Goal: Task Accomplishment & Management: Use online tool/utility

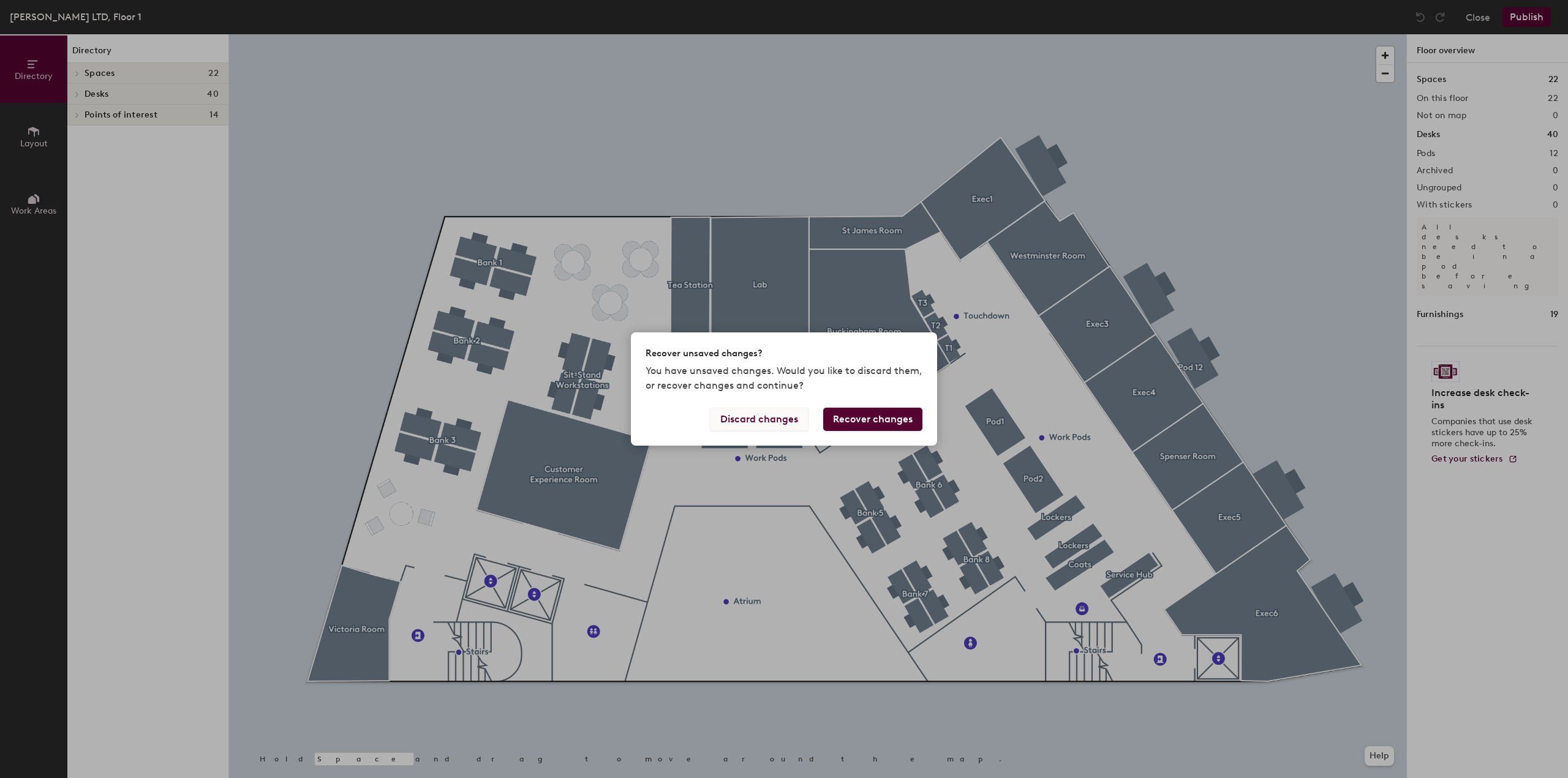
click at [798, 418] on button "Discard changes" at bounding box center [759, 419] width 98 height 23
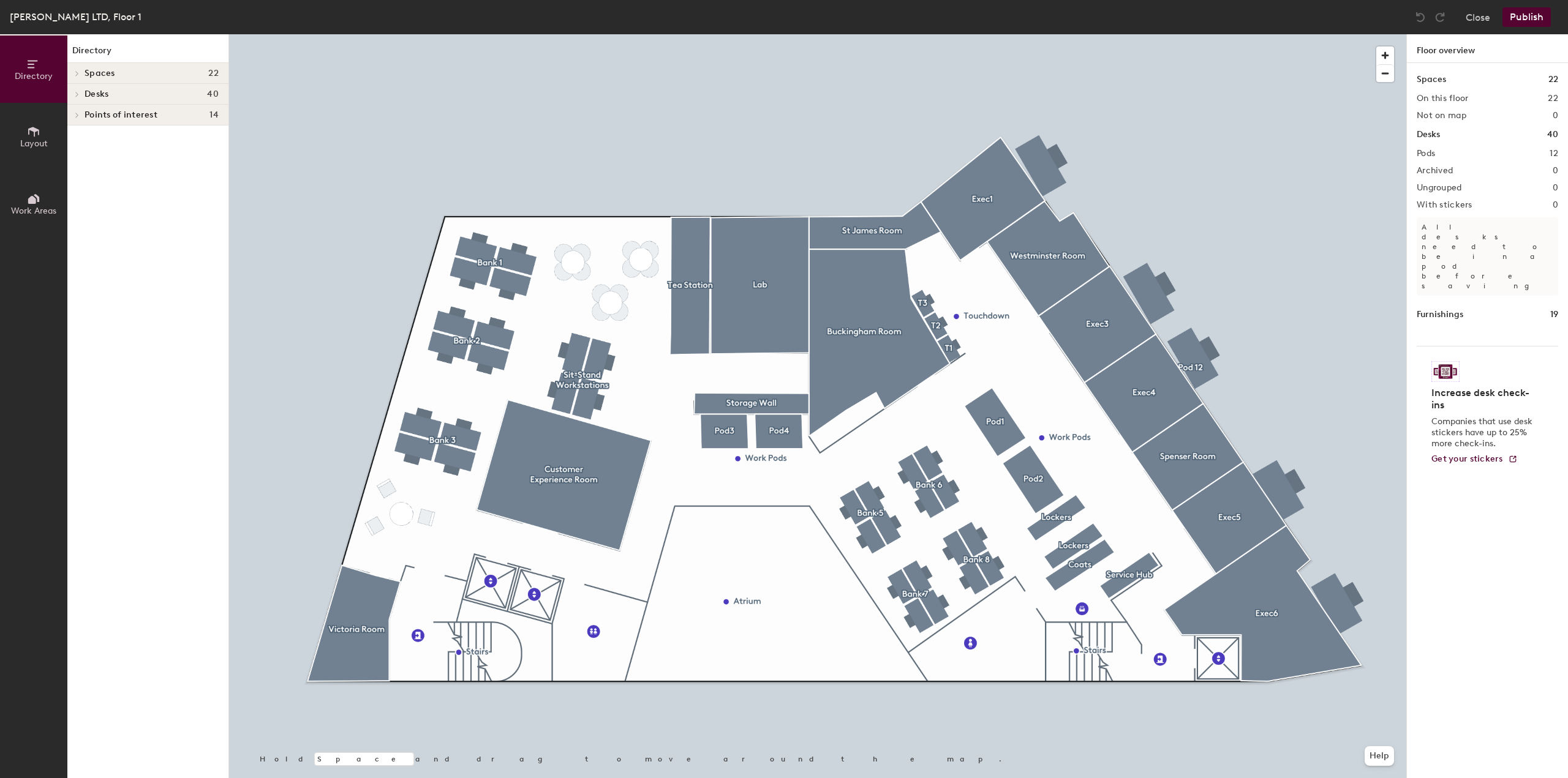
click at [81, 84] on div at bounding box center [75, 94] width 16 height 20
click at [80, 344] on span at bounding box center [76, 344] width 10 height 6
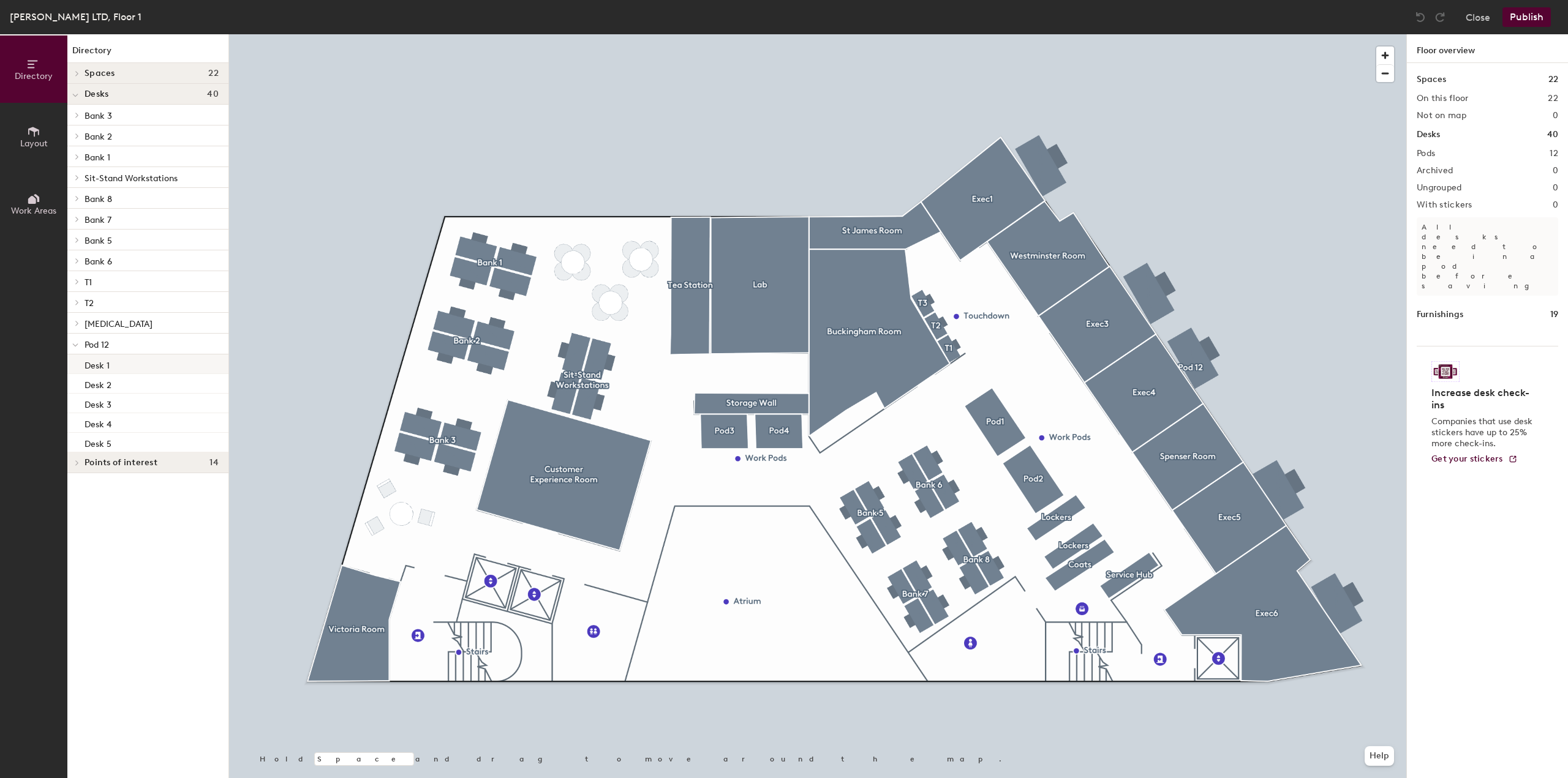
click at [108, 367] on p "Desk 1" at bounding box center [96, 364] width 25 height 14
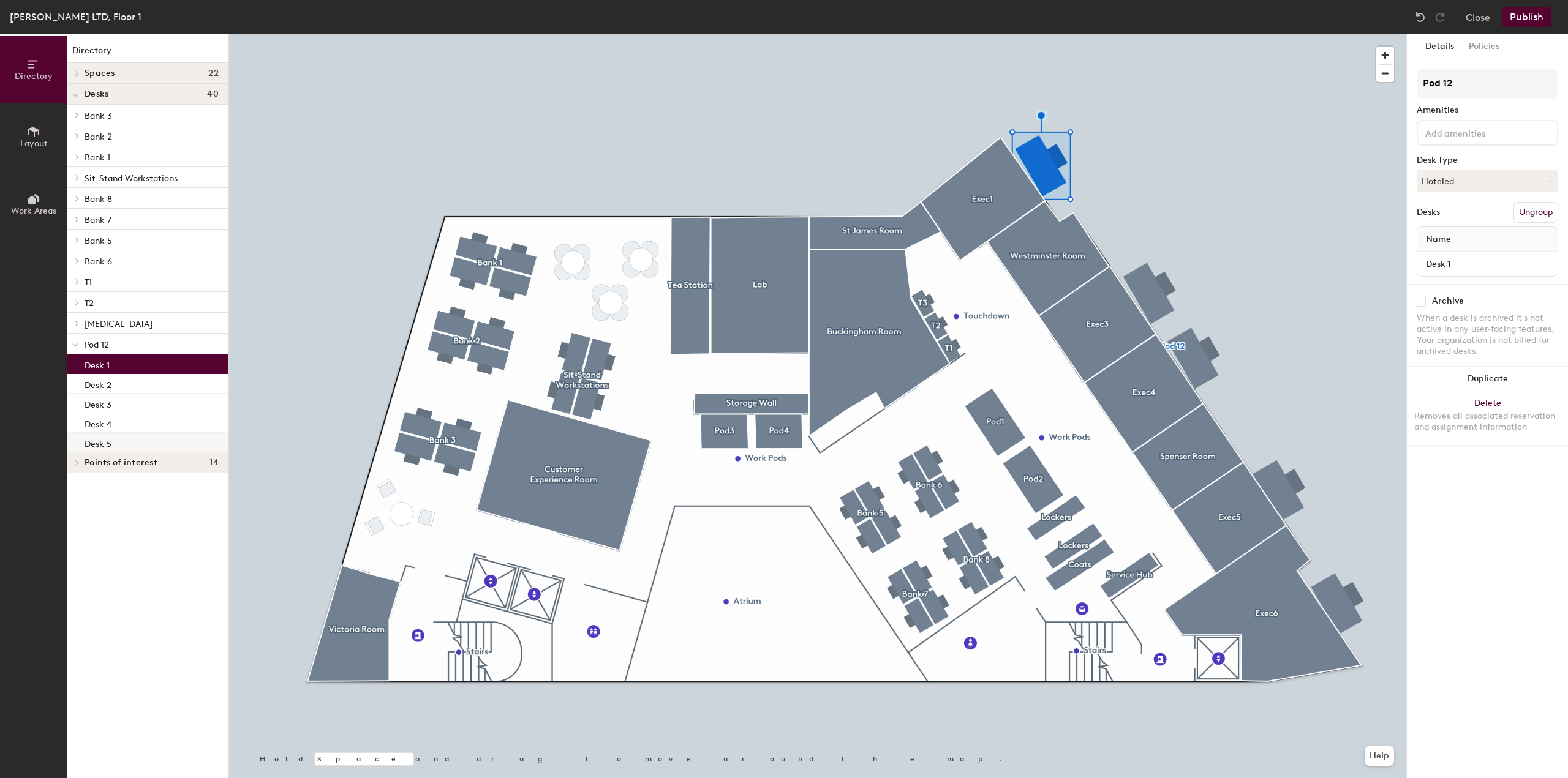
click at [108, 433] on div "Desk 5" at bounding box center [148, 443] width 161 height 20
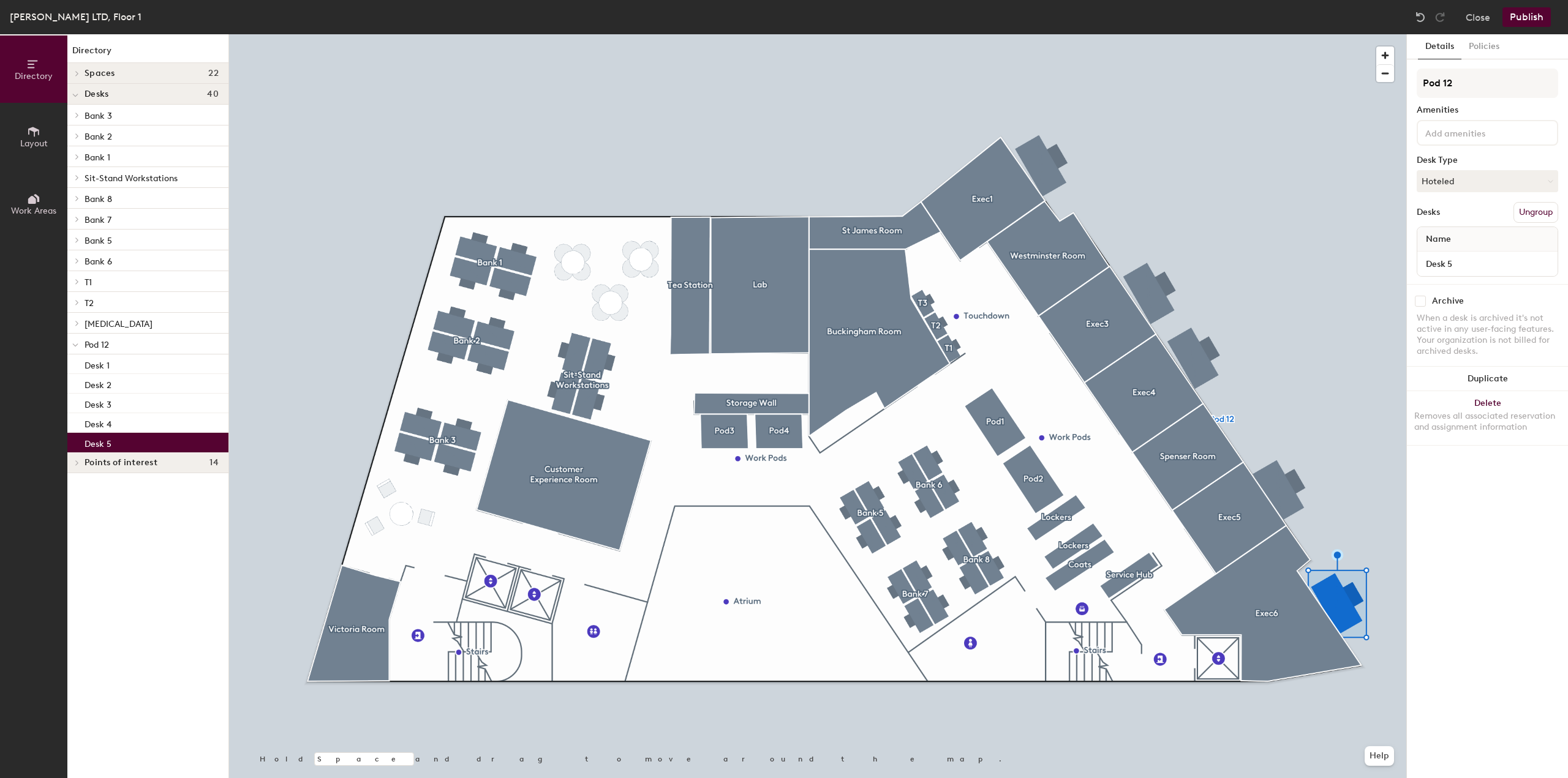
click at [48, 135] on button "Layout" at bounding box center [33, 136] width 67 height 67
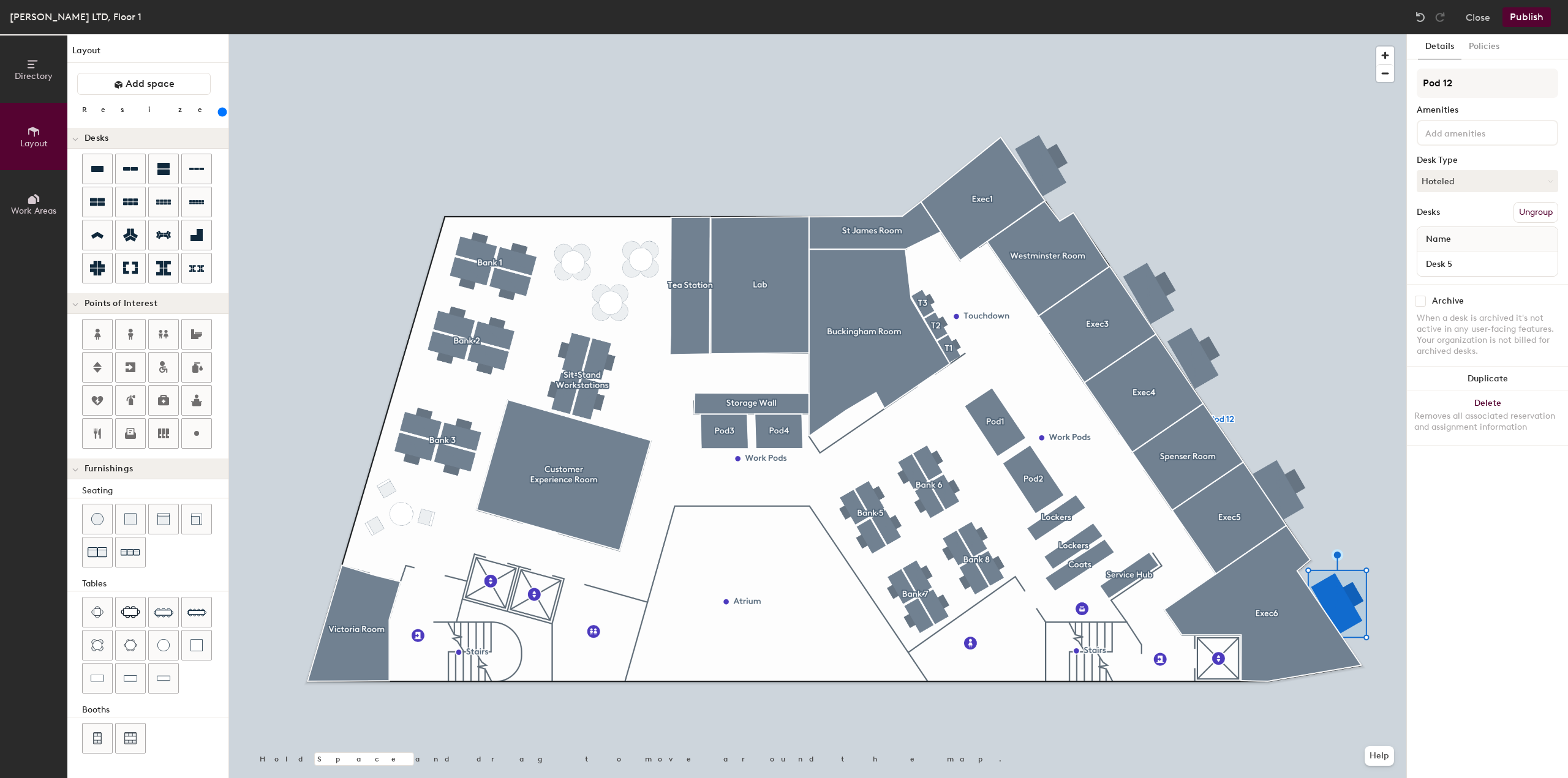
click at [1139, 226] on div "Directory Layout Work Areas Layout Add space Resize Desks Points of Interest Fu…" at bounding box center [784, 406] width 1568 height 744
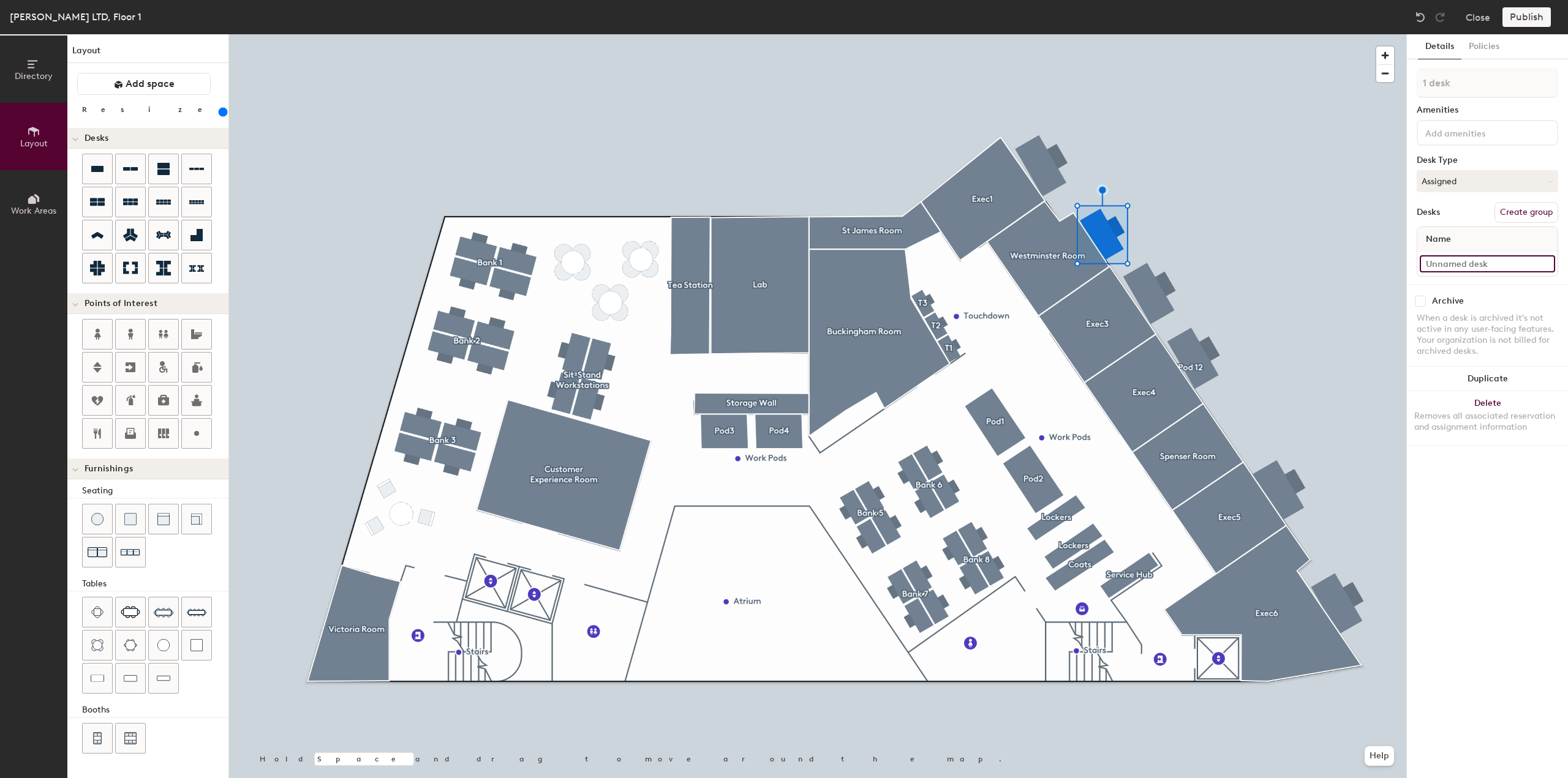
click at [1546, 262] on input at bounding box center [1487, 264] width 135 height 17
click at [1477, 177] on button "Assigned" at bounding box center [1487, 181] width 141 height 22
click at [1473, 44] on button "Policies" at bounding box center [1484, 47] width 45 height 25
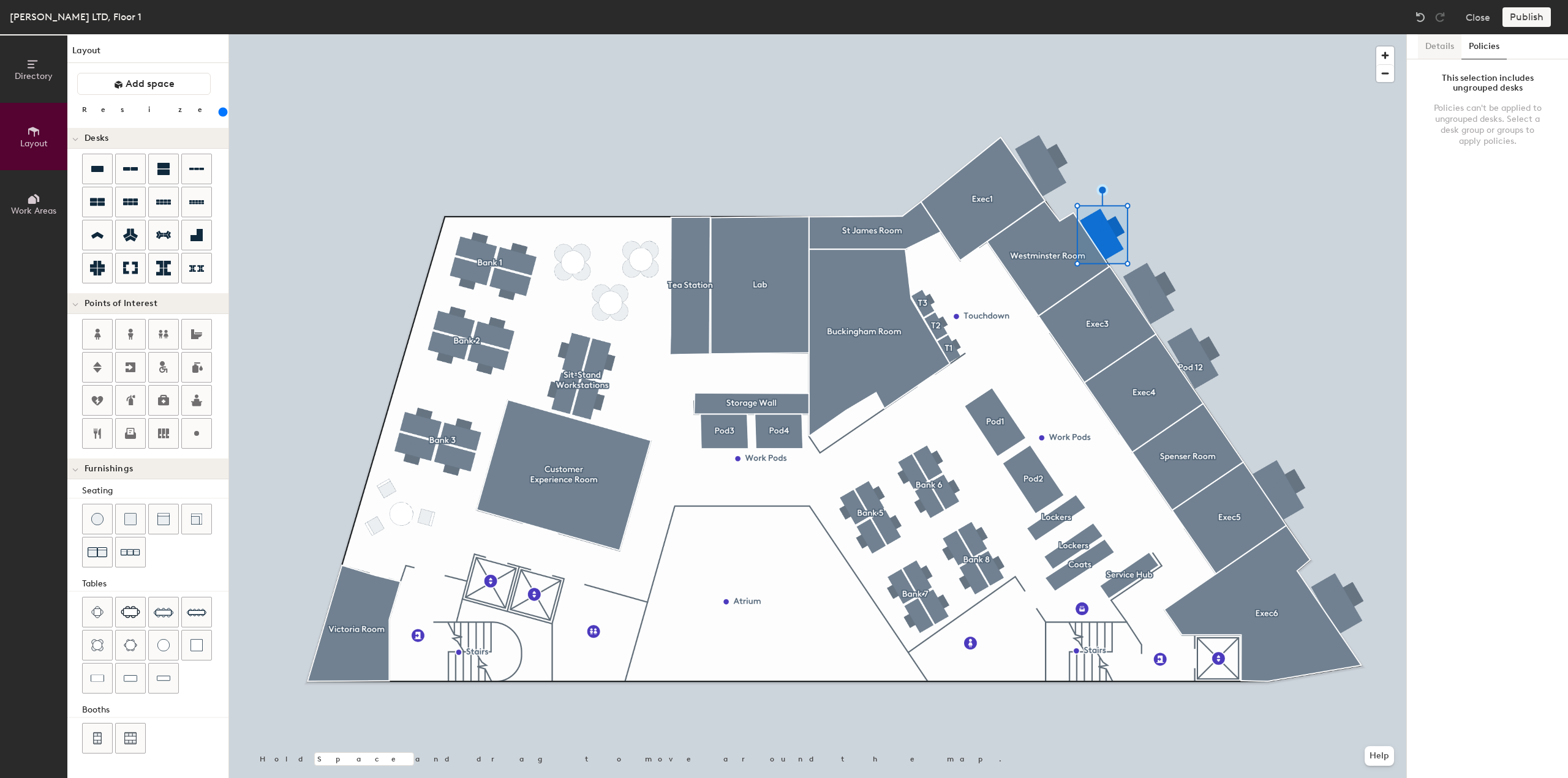
click at [1443, 43] on button "Details" at bounding box center [1440, 47] width 43 height 25
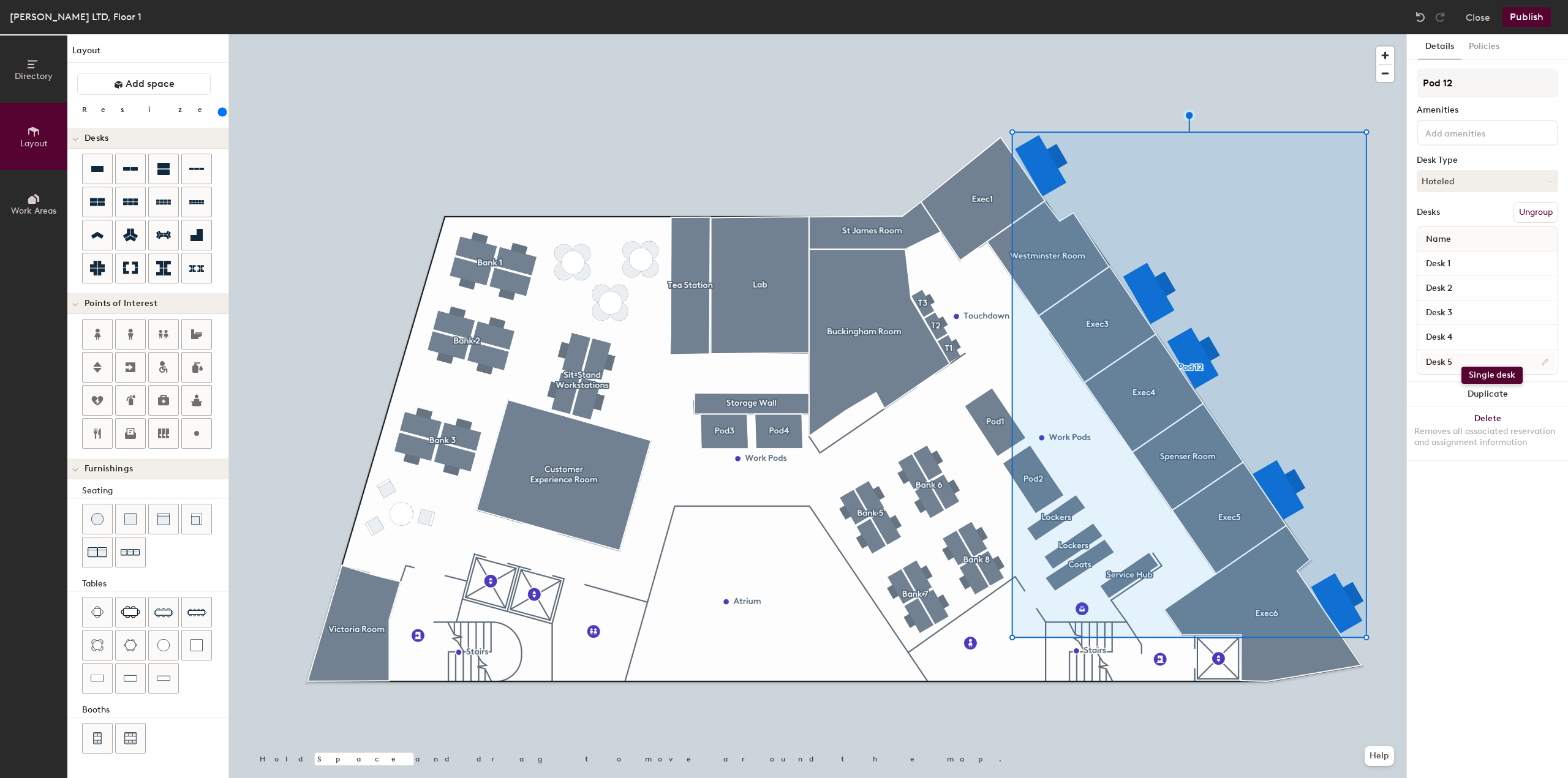
drag, startPoint x: 94, startPoint y: 158, endPoint x: 1461, endPoint y: 367, distance: 1382.9
click at [1461, 367] on div "Directory Layout Work Areas Layout Add space Resize Desks Points of Interest Fu…" at bounding box center [784, 406] width 1568 height 744
click at [1098, 224] on div "Directory Layout Work Areas Layout Add space Resize Desks Points of Interest Fu…" at bounding box center [784, 406] width 1568 height 744
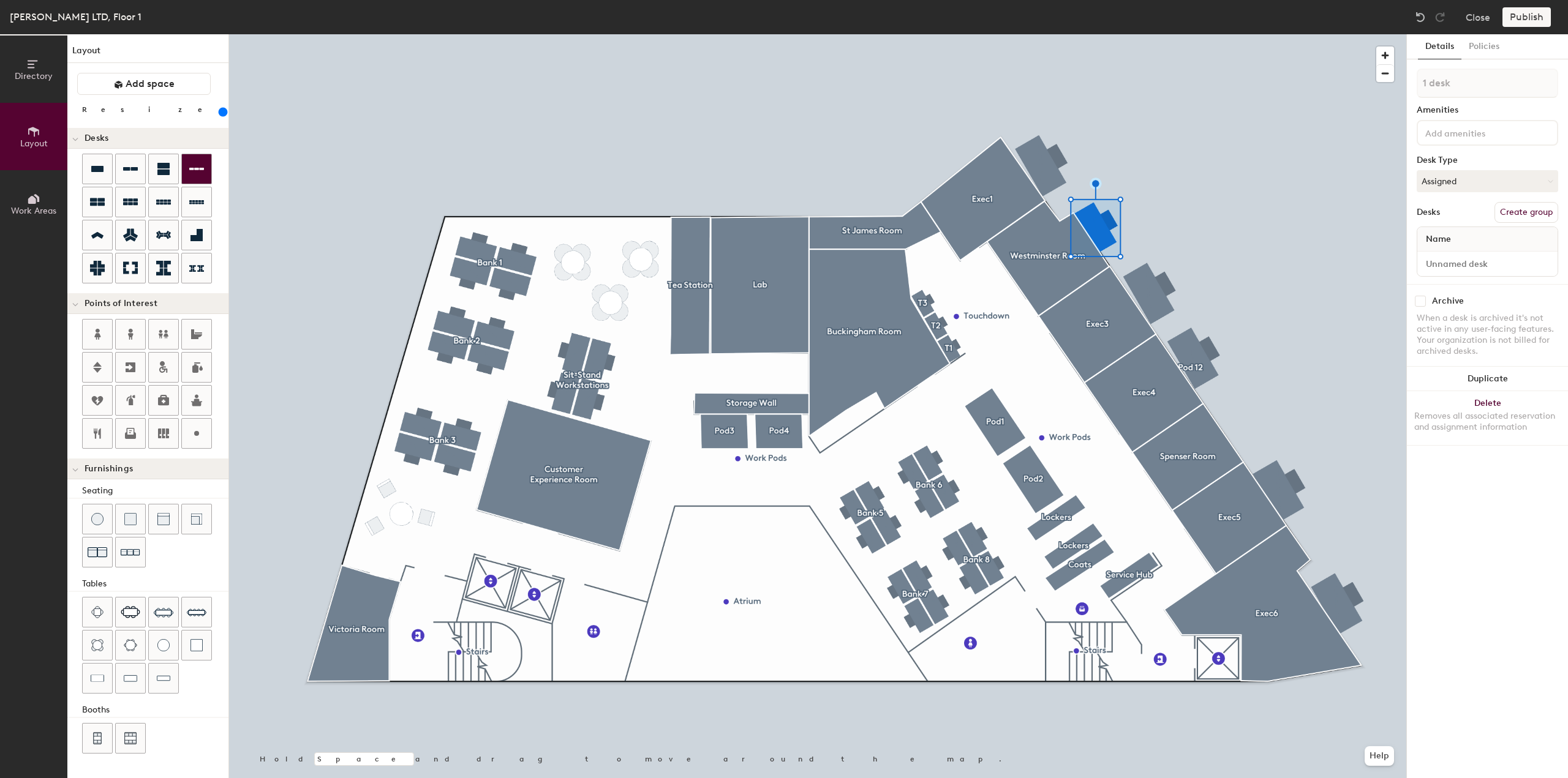
type input "280"
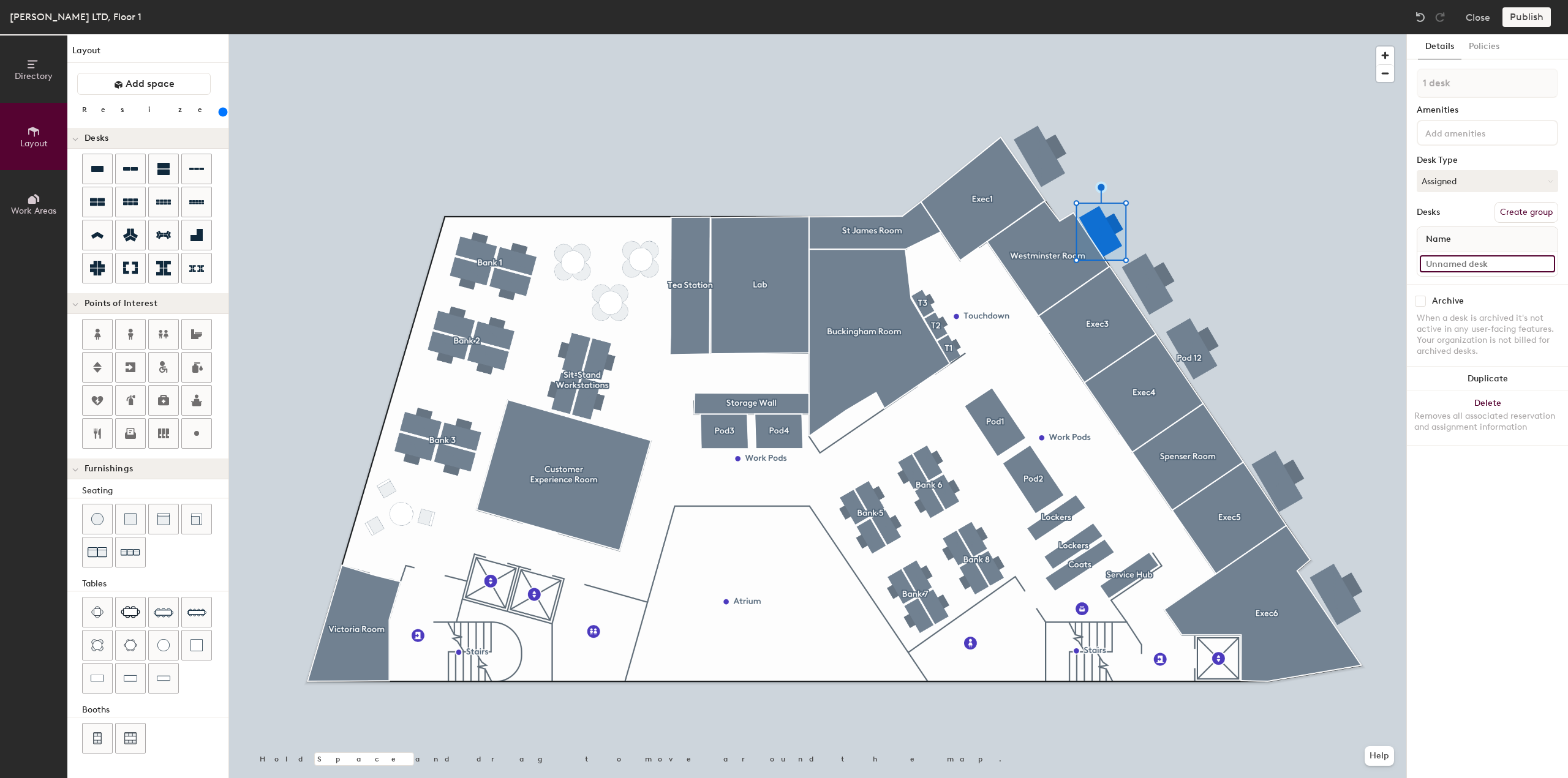
click at [1505, 263] on input at bounding box center [1487, 264] width 135 height 17
click at [1443, 214] on div "Desks Create group" at bounding box center [1487, 212] width 141 height 21
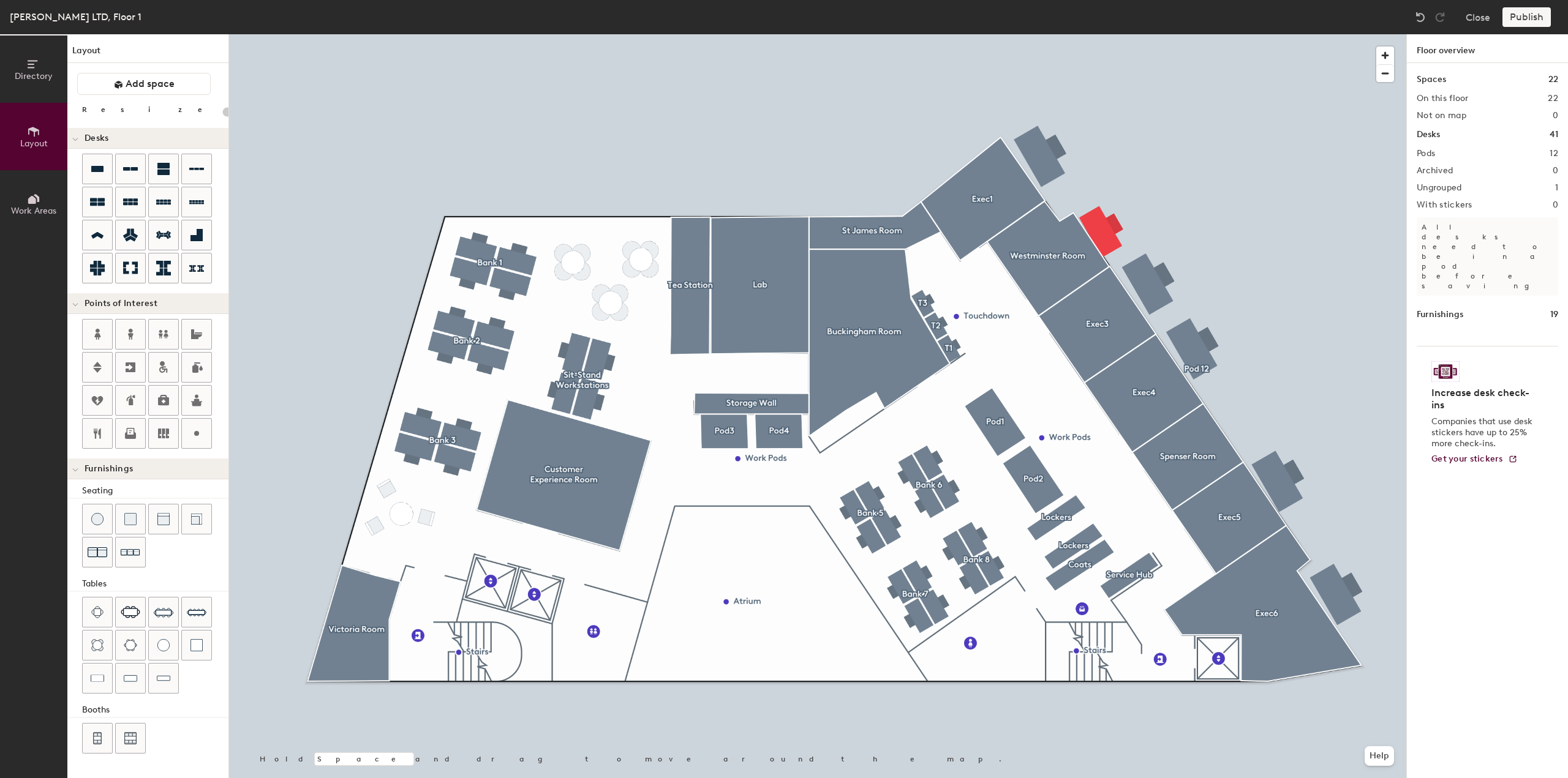
click at [1120, 34] on div at bounding box center [817, 34] width 1177 height 0
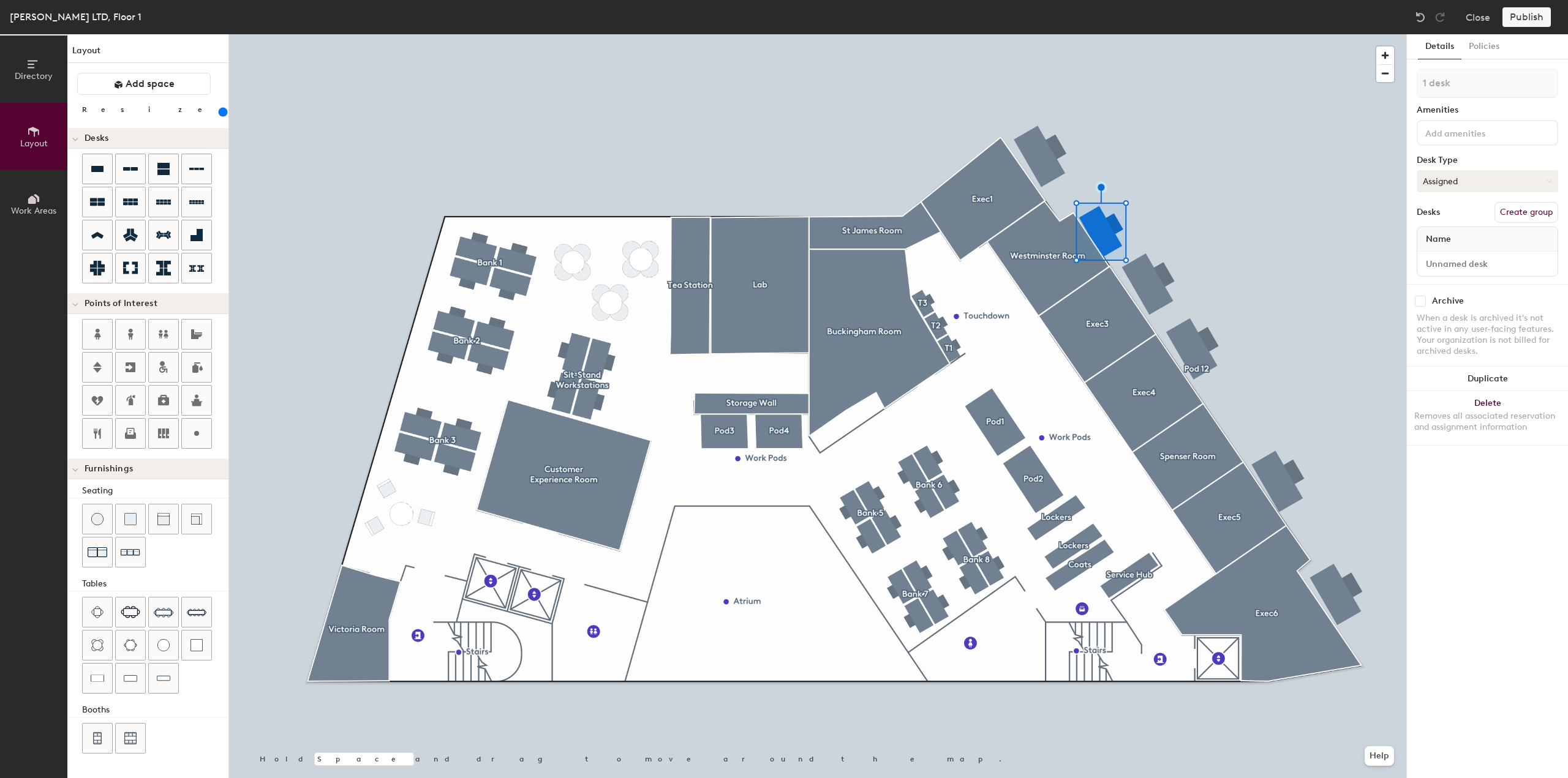
click at [1444, 176] on button "Assigned" at bounding box center [1487, 181] width 141 height 22
click at [1434, 238] on div "Hot" at bounding box center [1479, 238] width 123 height 19
click at [1456, 189] on button "Hot" at bounding box center [1487, 181] width 141 height 22
click at [1450, 258] on div "Hoteled" at bounding box center [1479, 256] width 123 height 19
click at [1527, 210] on button "Create group" at bounding box center [1526, 212] width 64 height 21
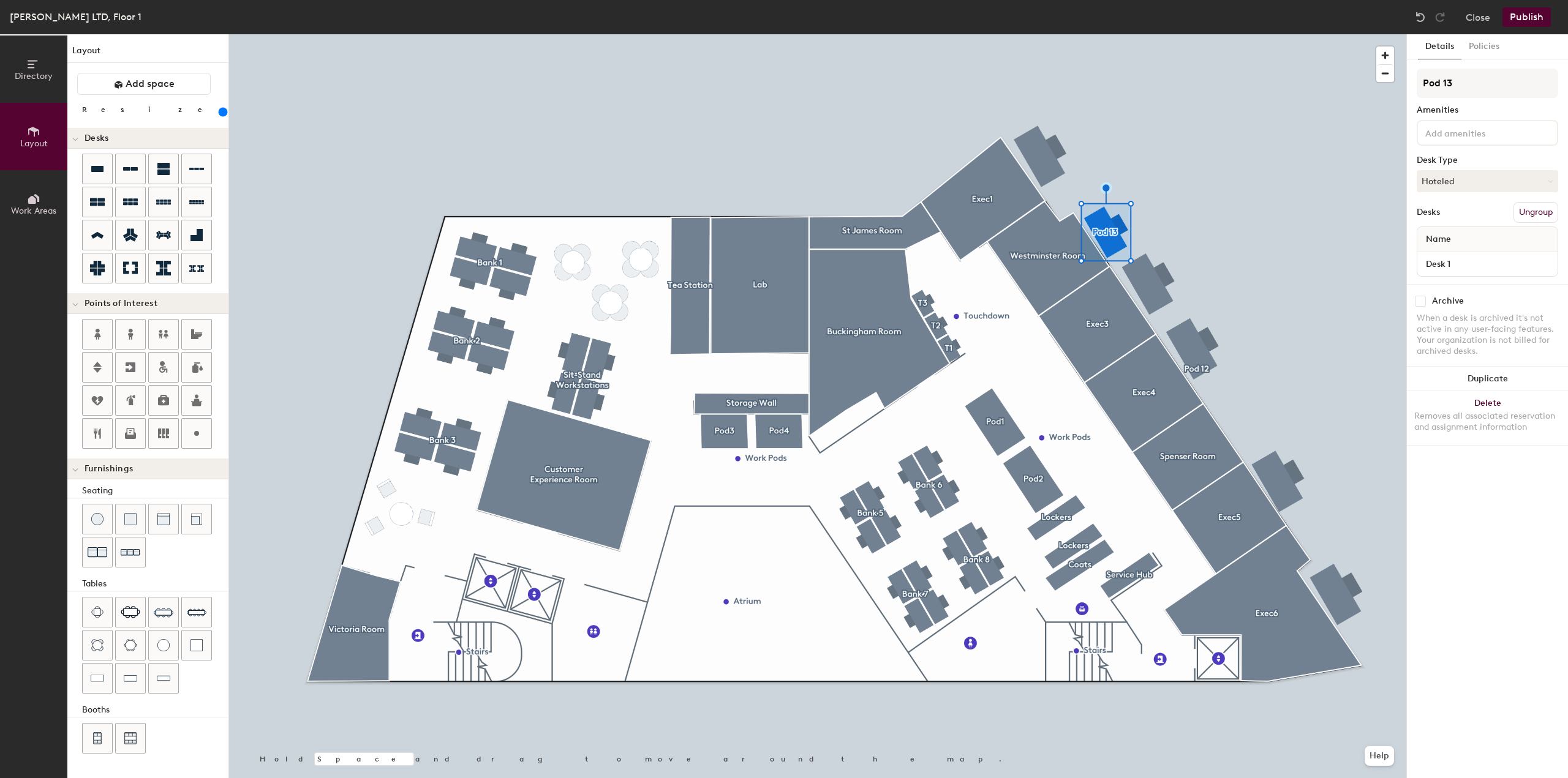
type input "280"
type input "Pod 1"
type input "280"
type input "Pod 12"
type input "280"
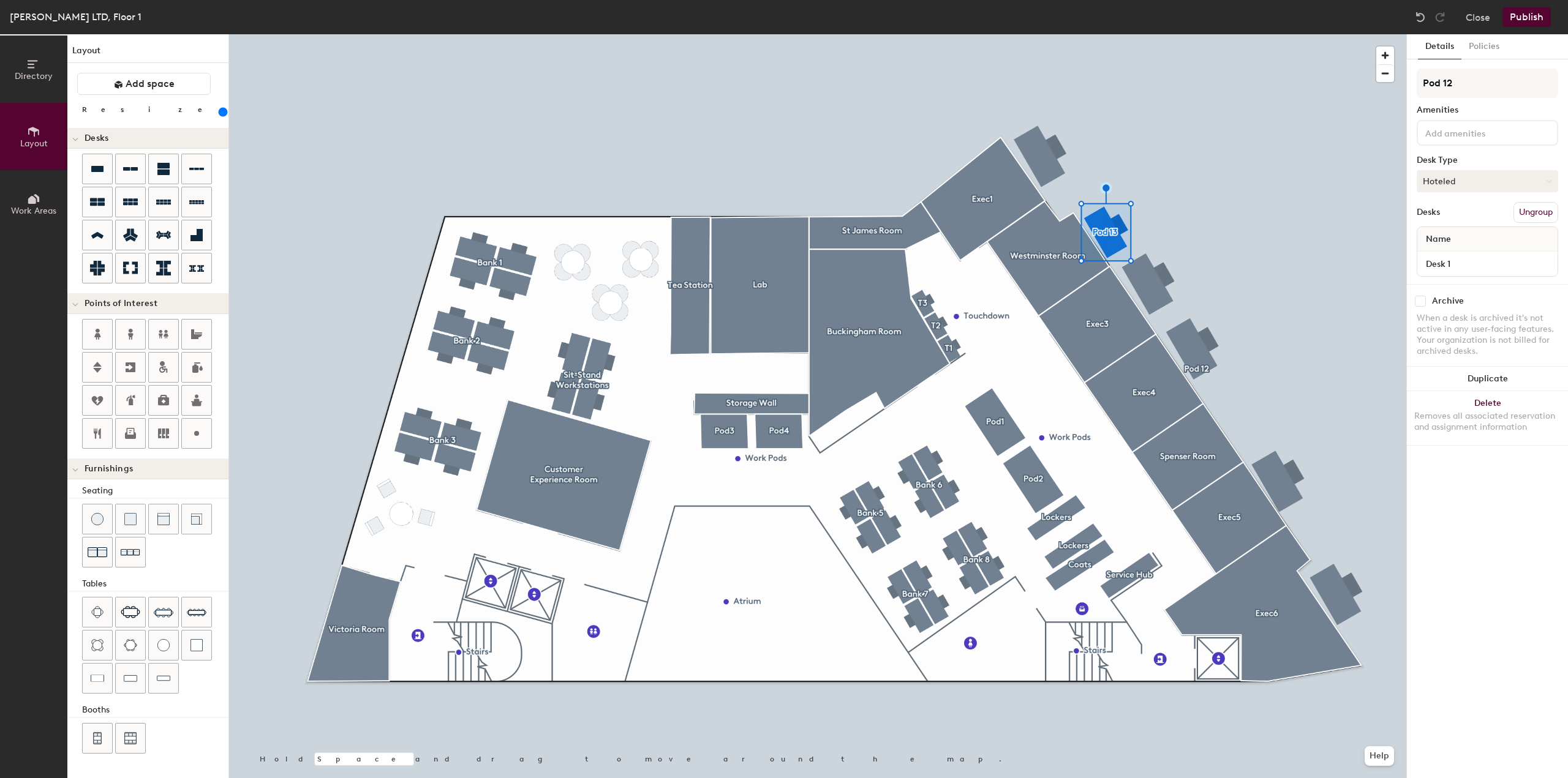
type input "Pod 12"
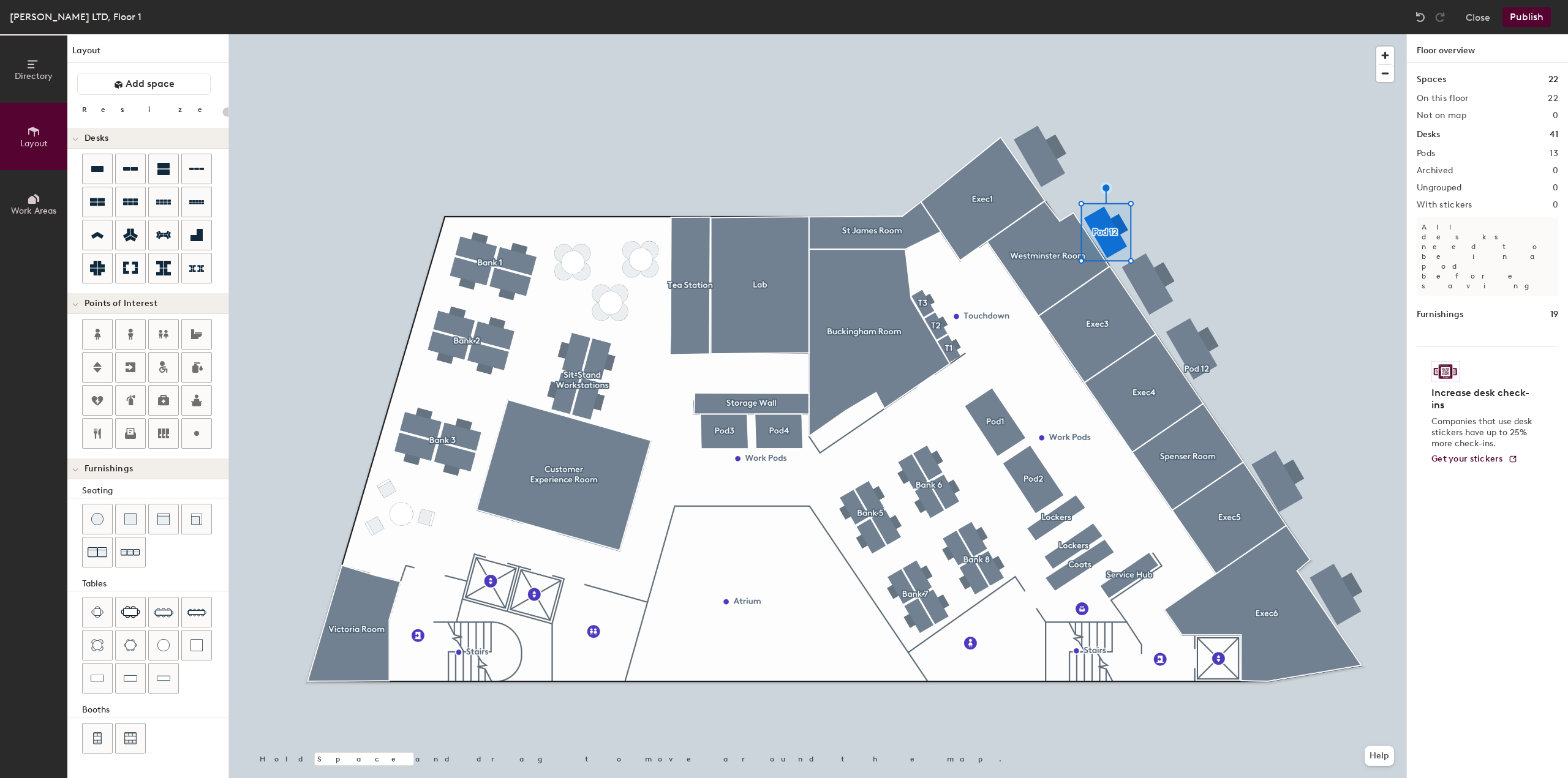
type input "20"
click at [1491, 226] on p "All desks need to be in a pod before saving" at bounding box center [1487, 256] width 141 height 79
click at [1431, 158] on div "Spaces 22 On this floor 22 Not on map 0 Desks 41 Pods 12 Archived 0 Ungrouped 1…" at bounding box center [1487, 435] width 161 height 744
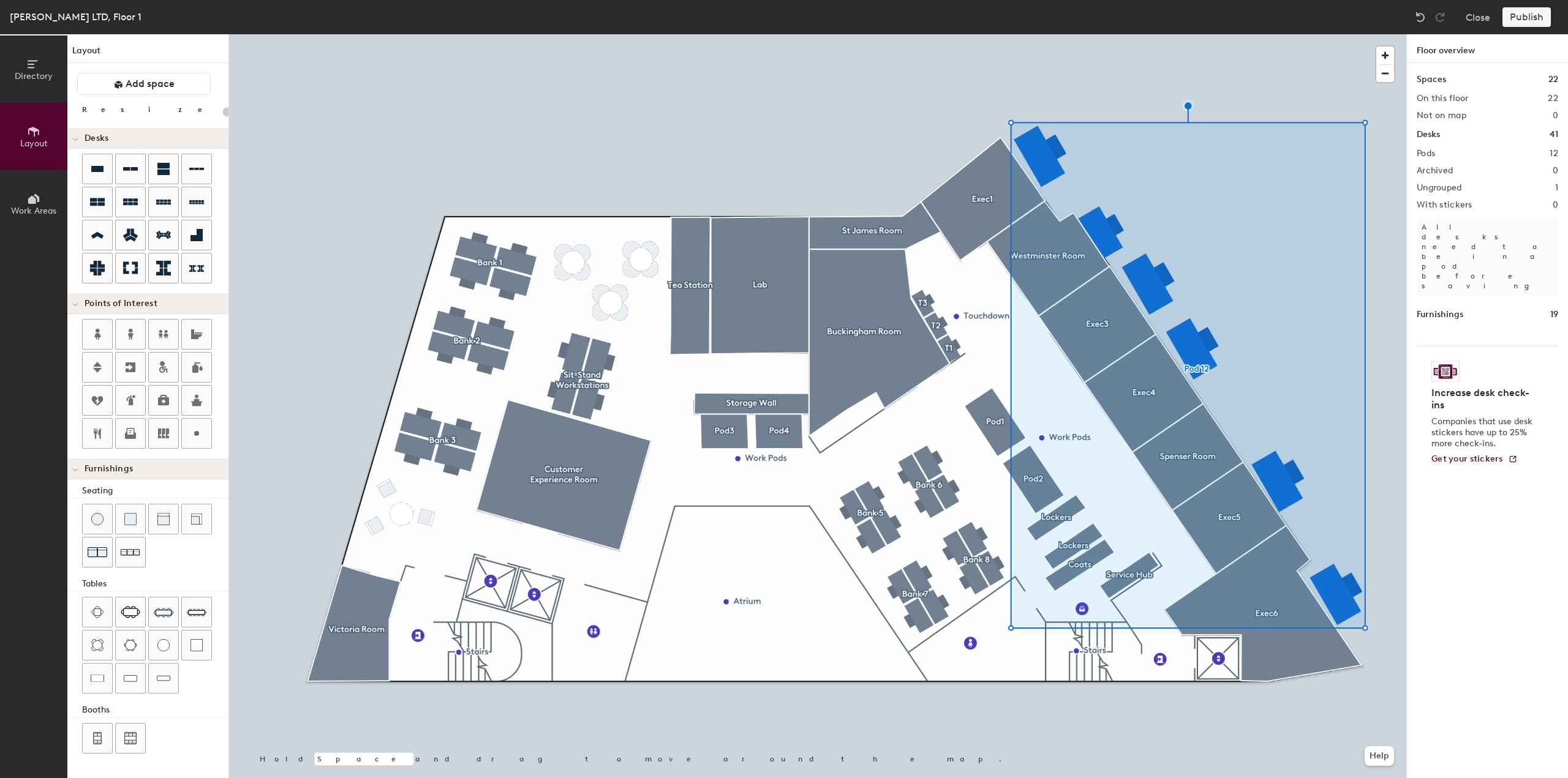
type input "280"
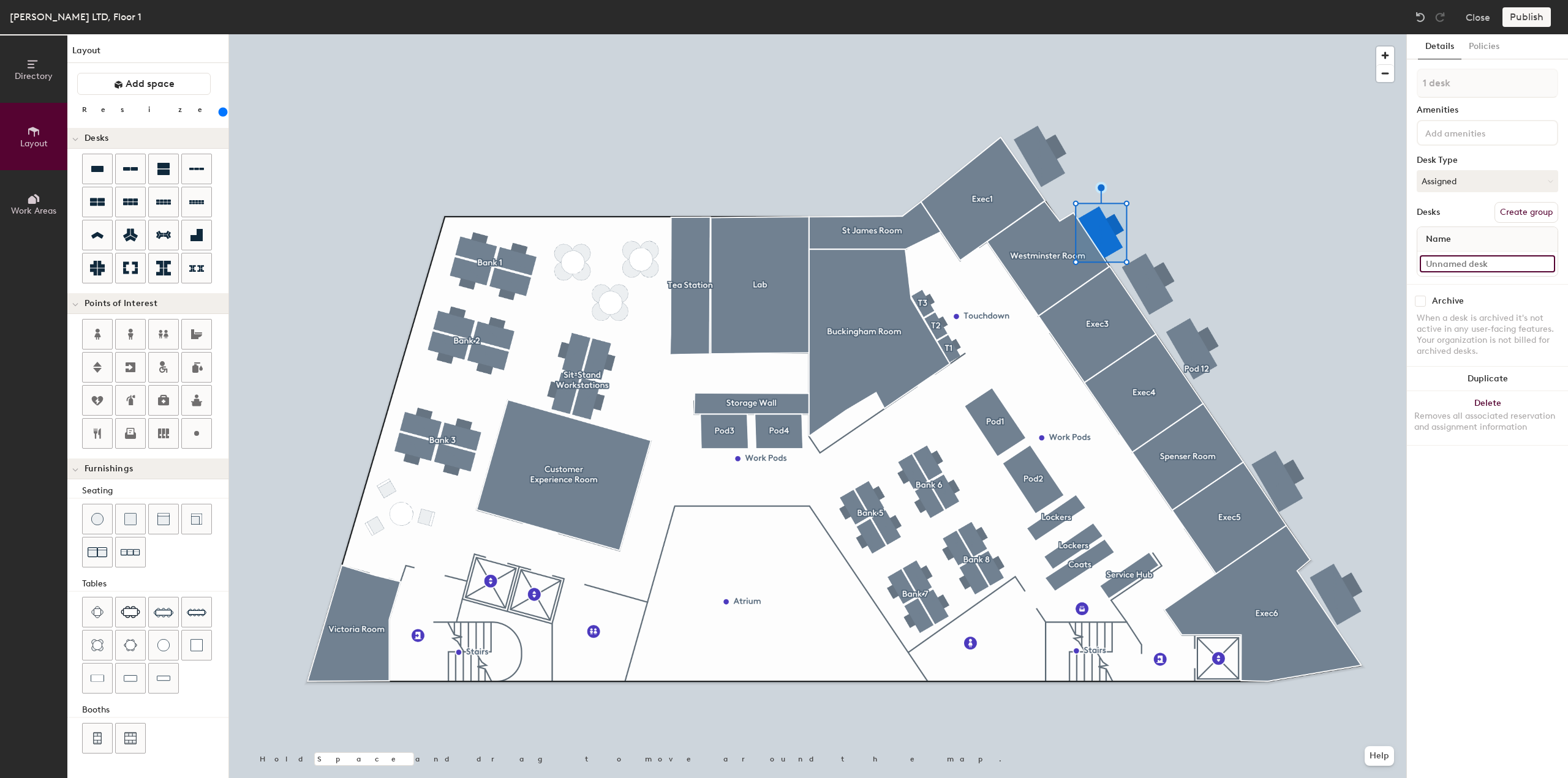
click at [1472, 267] on input at bounding box center [1487, 264] width 135 height 17
type input "Desk 6"
click at [1153, 34] on div at bounding box center [817, 34] width 1177 height 0
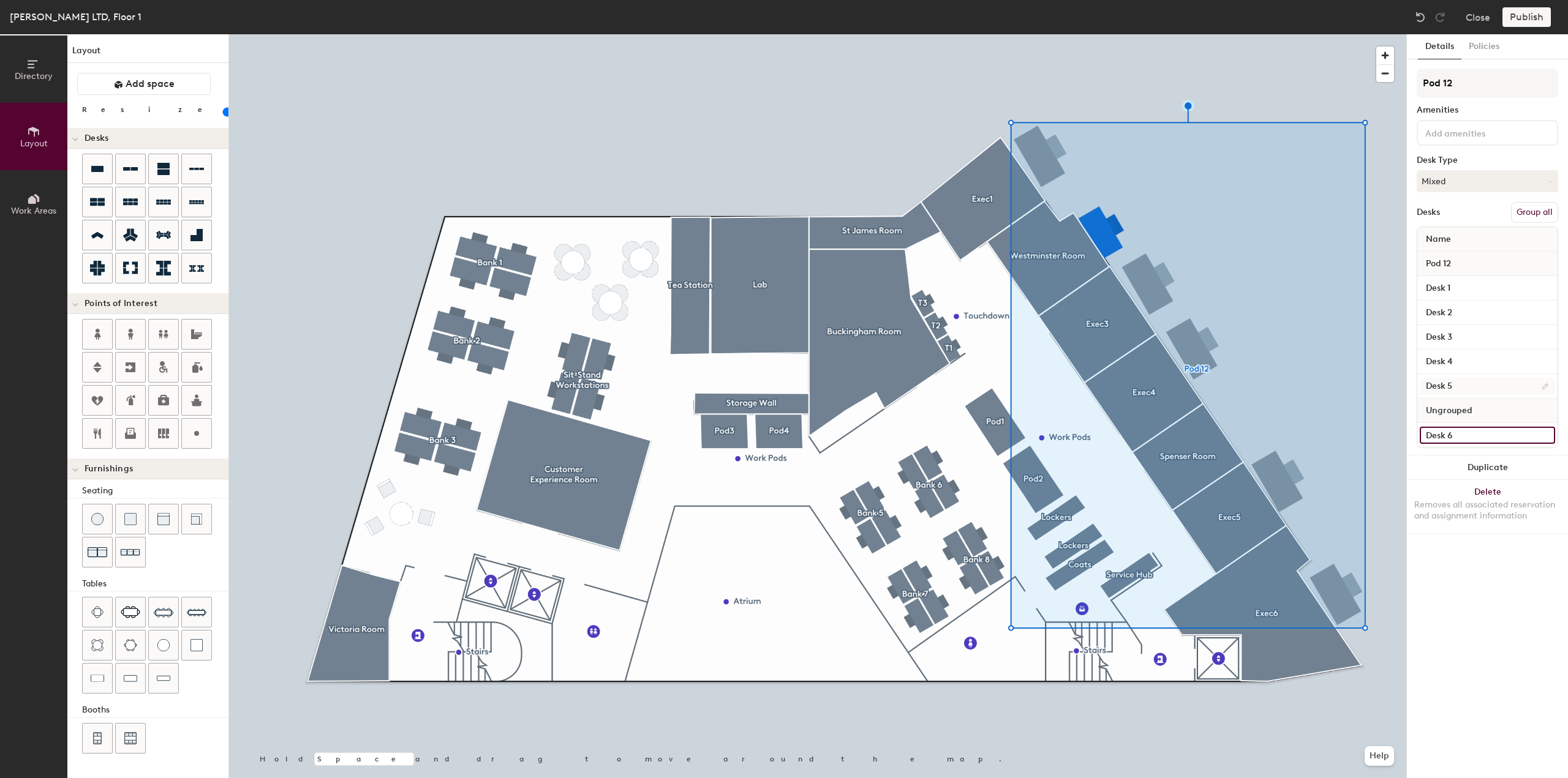
drag, startPoint x: 1452, startPoint y: 435, endPoint x: 1466, endPoint y: 393, distance: 44.3
click at [1466, 393] on div "Name Pod 12 Desk 1 Desk 2 Desk 3 Desk 4 Desk 5 Ungrouped Desk 6" at bounding box center [1487, 337] width 141 height 222
click at [1456, 464] on button "Duplicate" at bounding box center [1487, 468] width 161 height 24
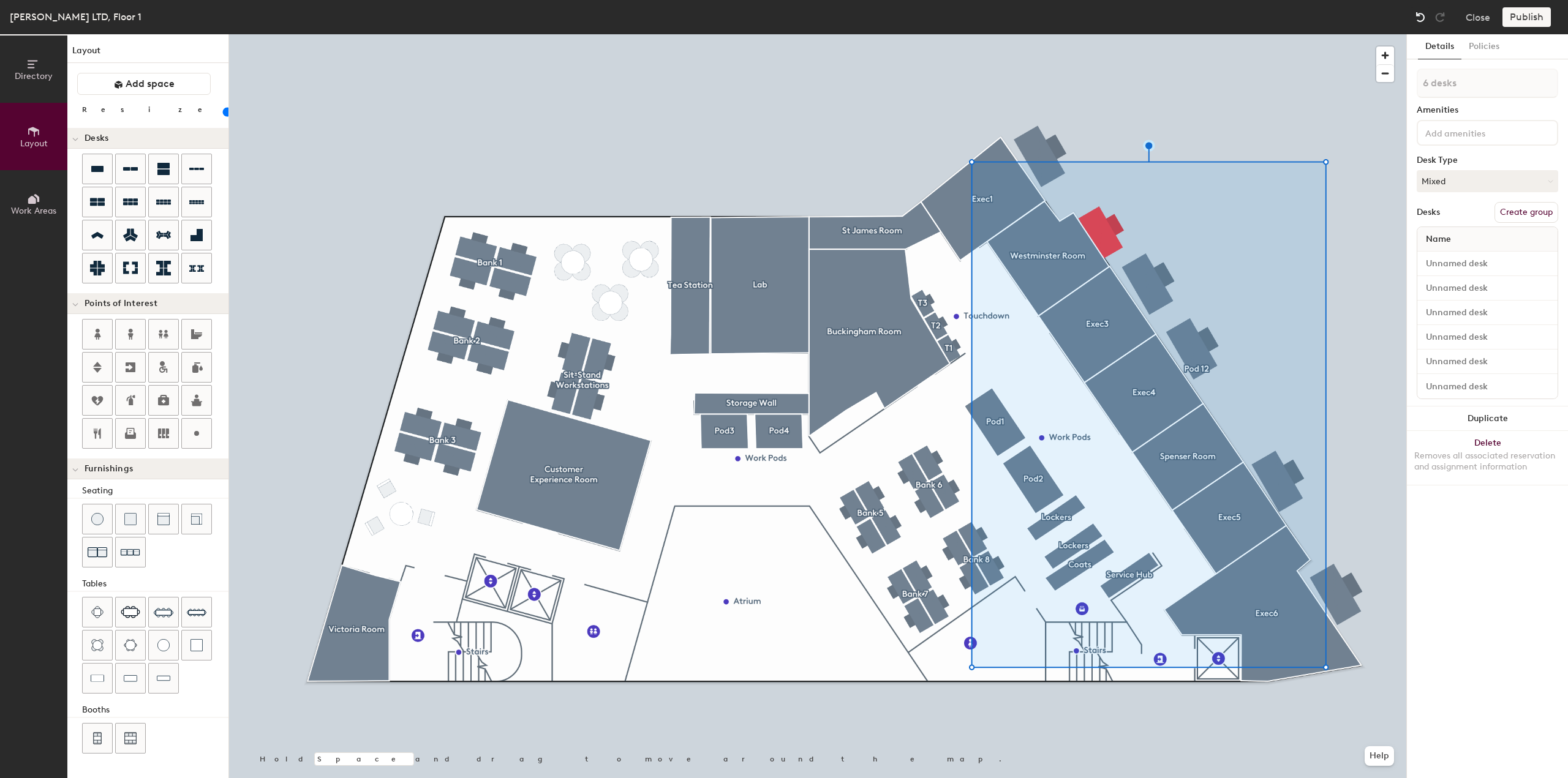
click at [1415, 19] on img at bounding box center [1420, 17] width 12 height 12
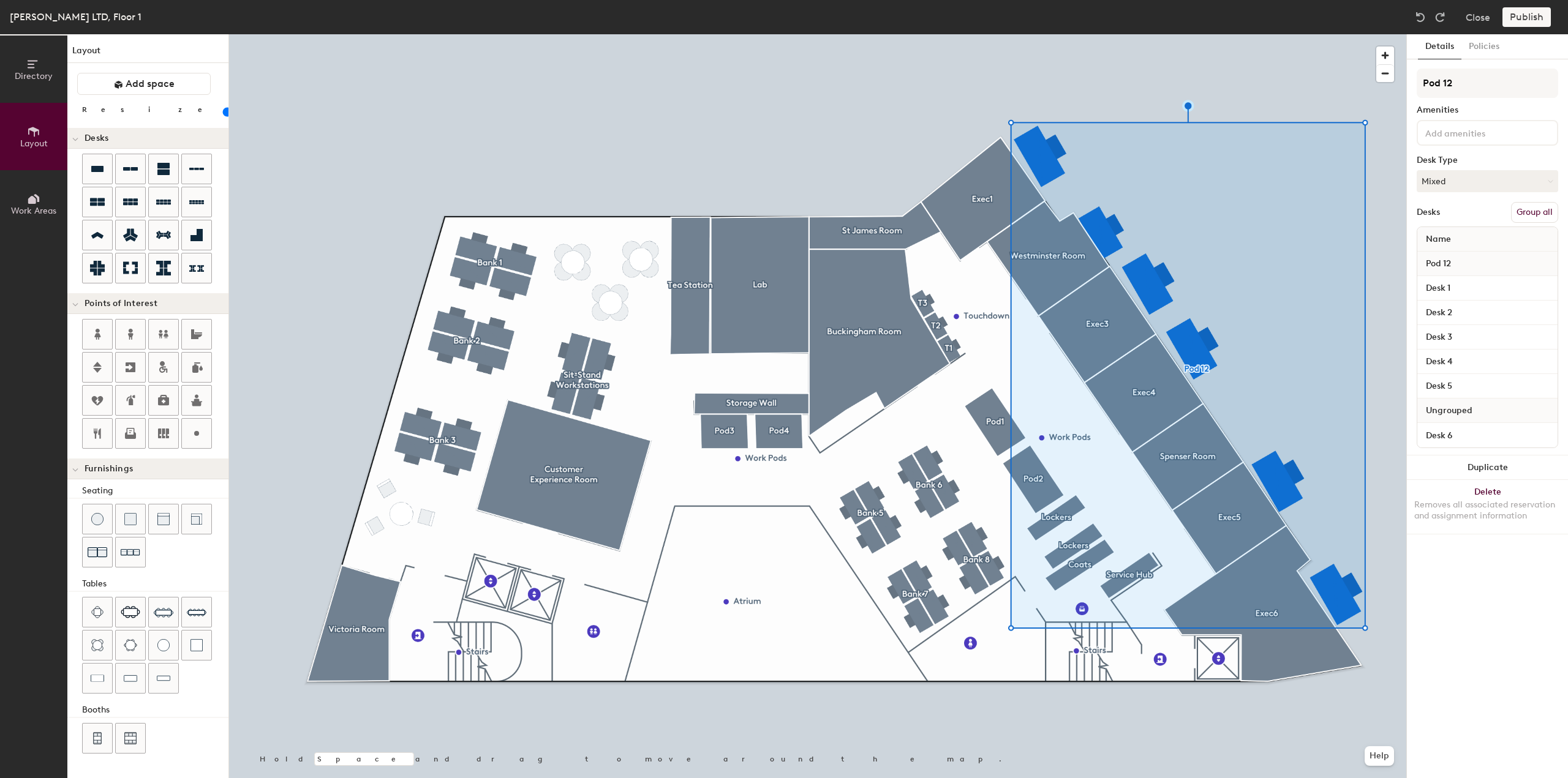
click at [1517, 213] on button "Group all" at bounding box center [1535, 212] width 47 height 21
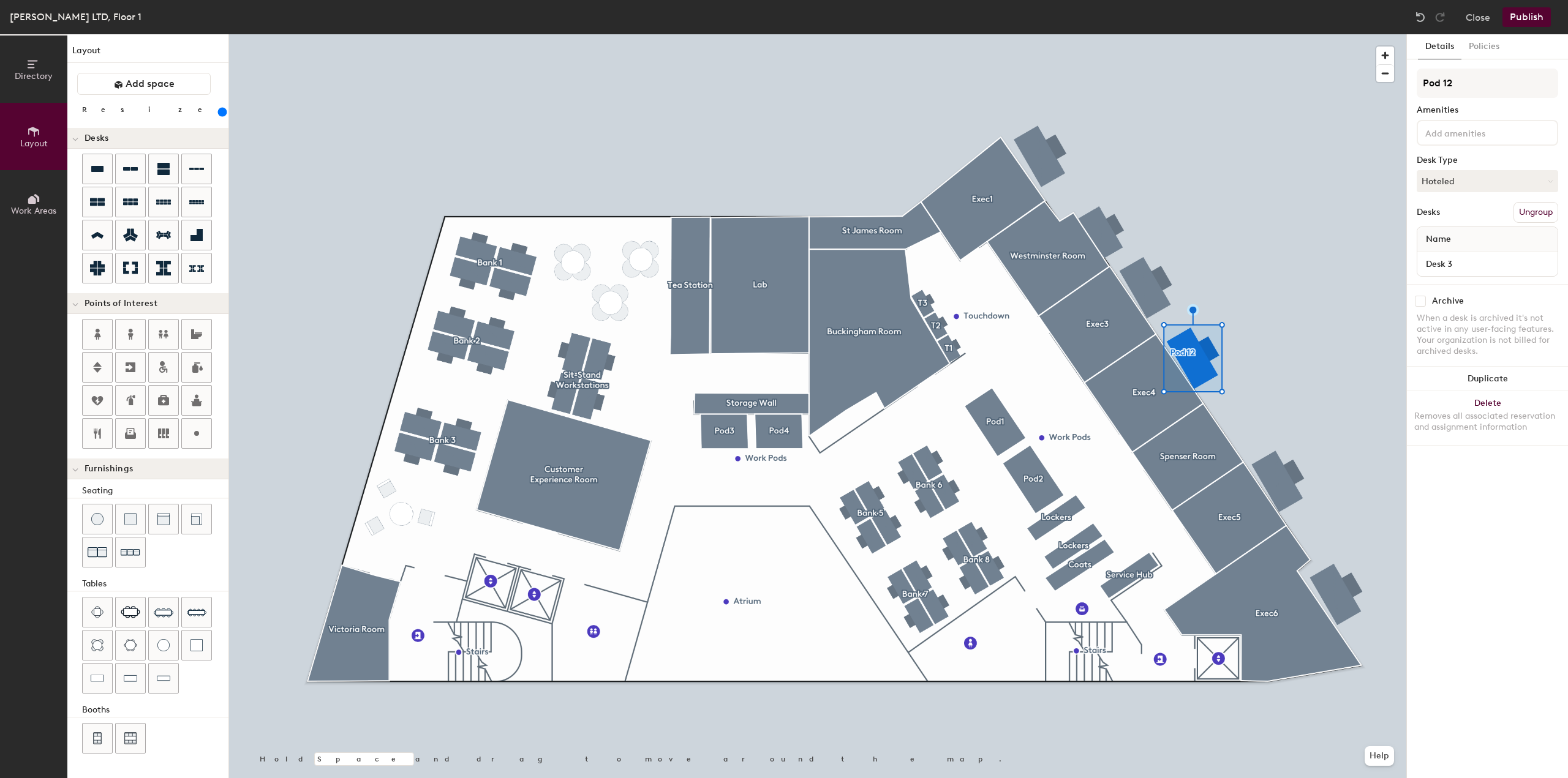
click at [937, 34] on div at bounding box center [817, 34] width 1177 height 0
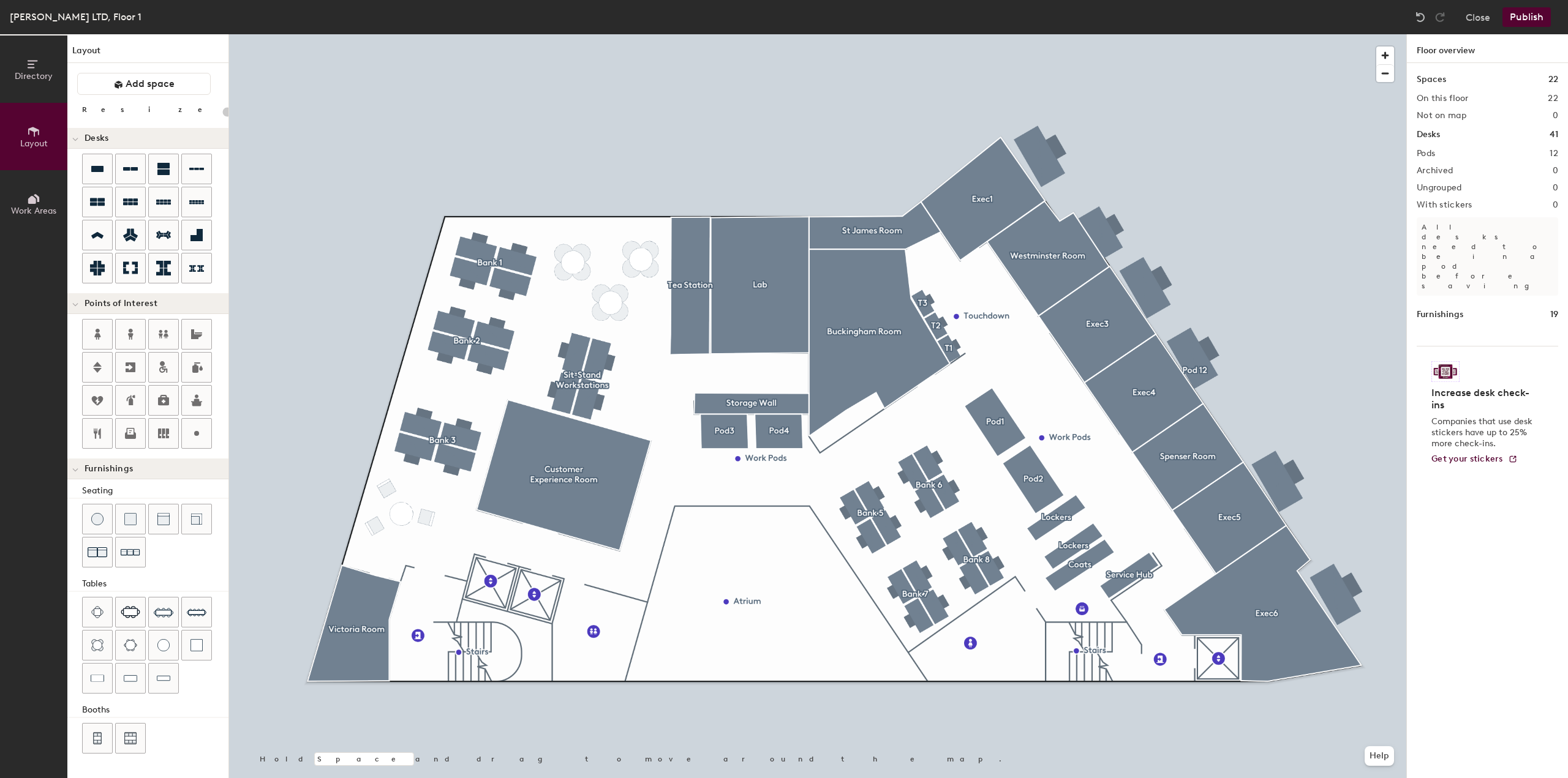
click at [1518, 17] on button "Publish" at bounding box center [1526, 17] width 49 height 20
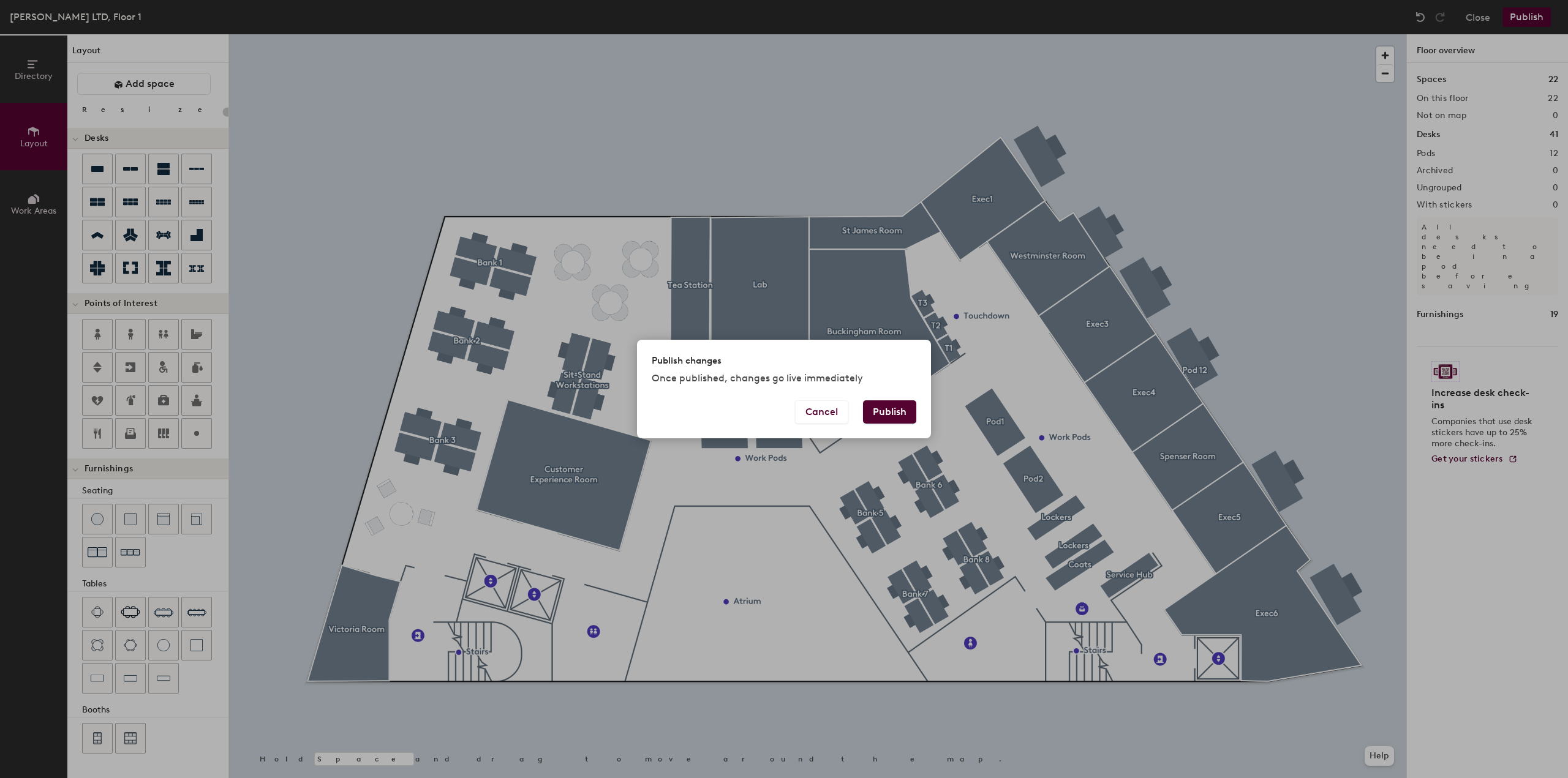
click at [887, 415] on button "Publish" at bounding box center [889, 412] width 53 height 23
type input "20"
